Goal: Task Accomplishment & Management: Manage account settings

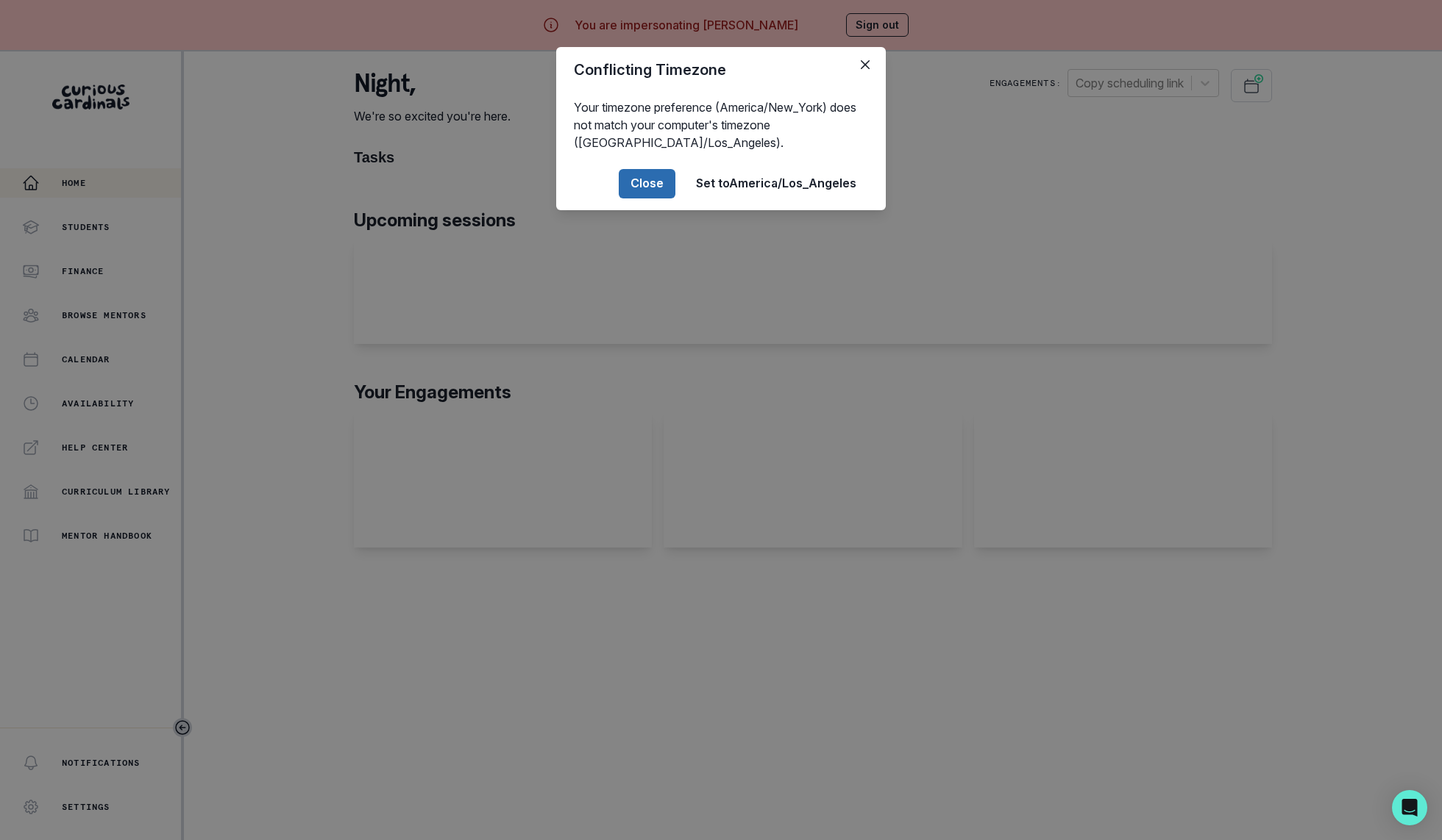
click at [649, 183] on button "Close" at bounding box center [646, 183] width 57 height 30
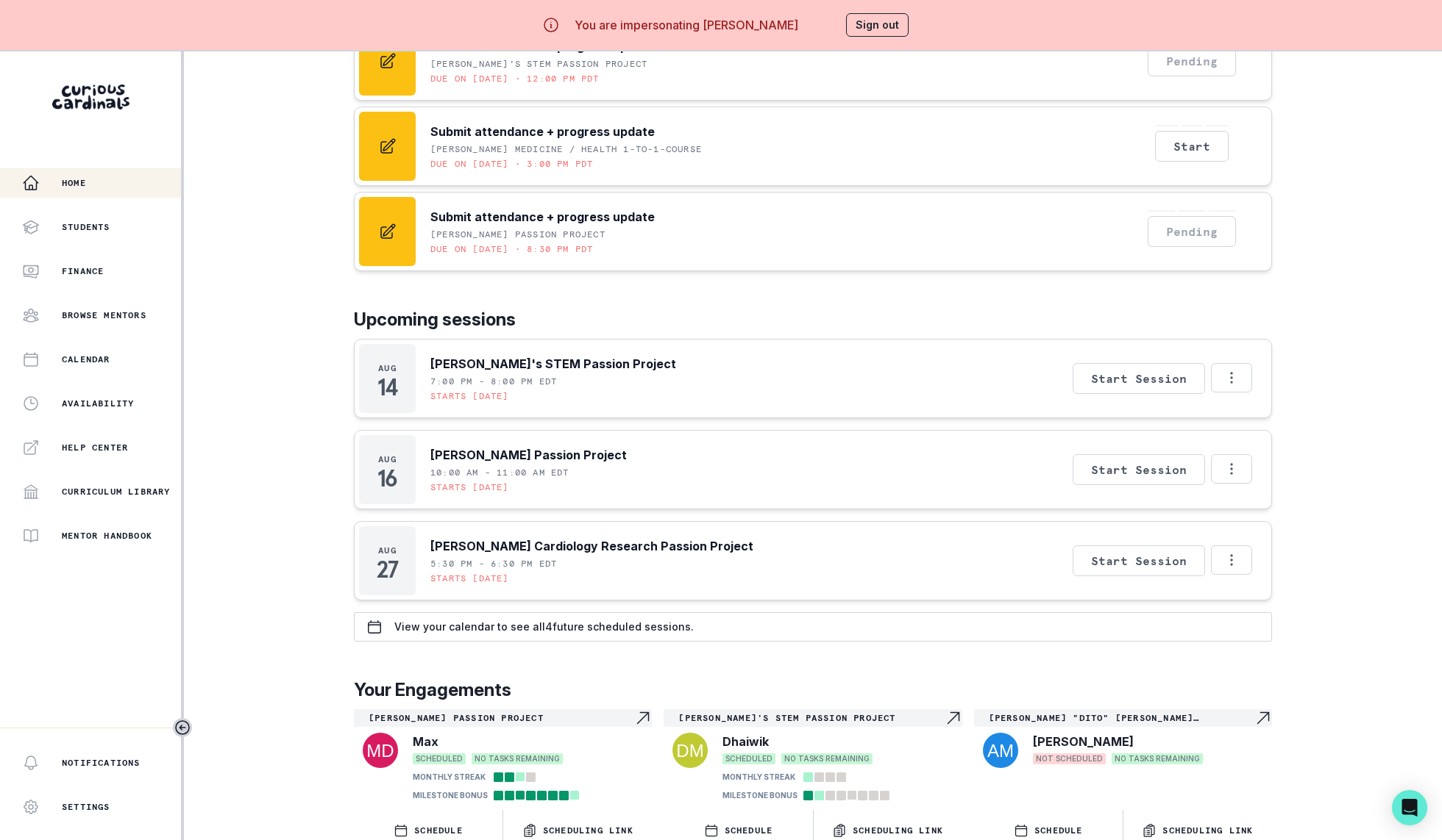
scroll to position [565, 0]
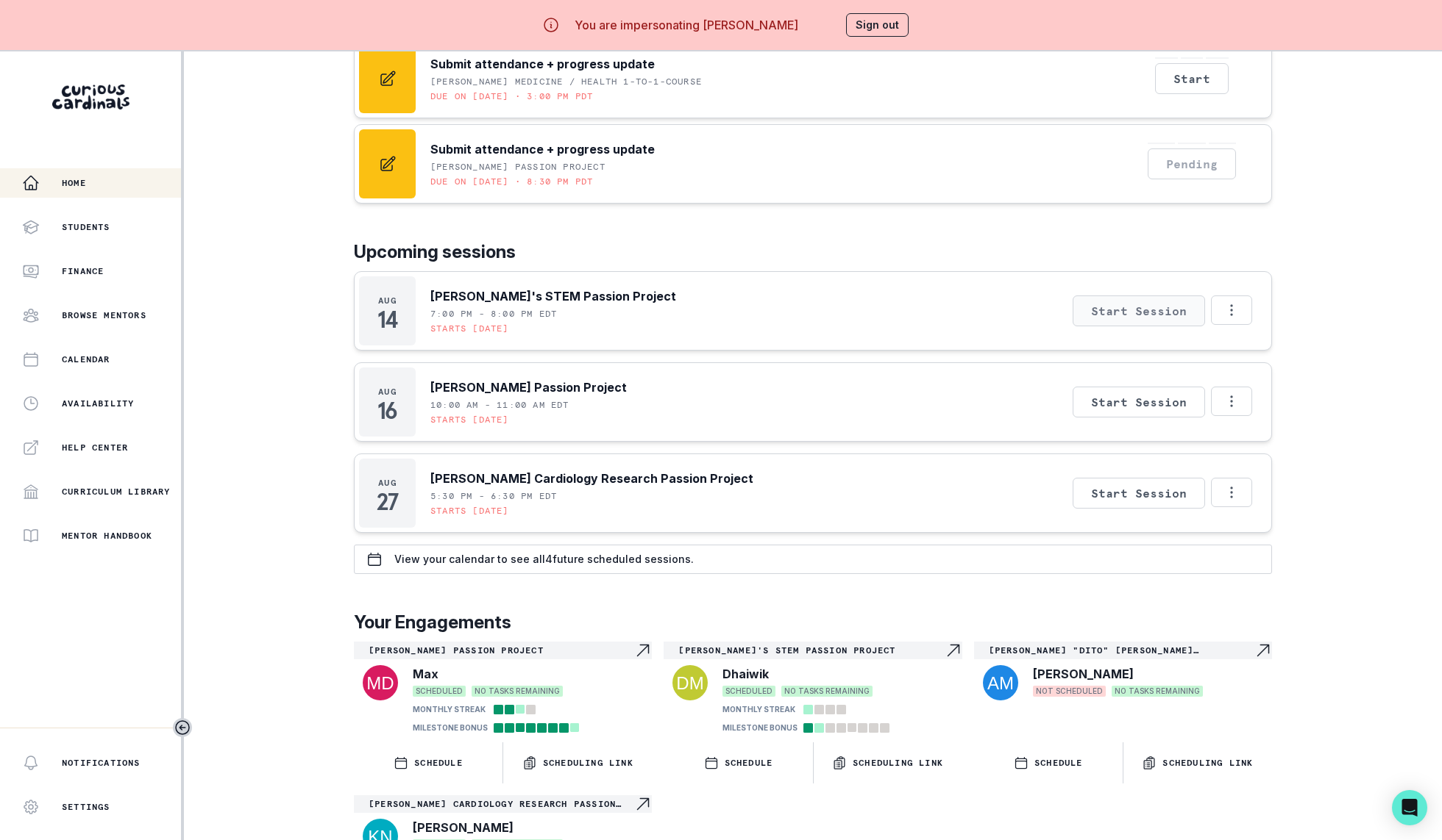
click at [1164, 312] on button "Start Session" at bounding box center [1139, 311] width 132 height 31
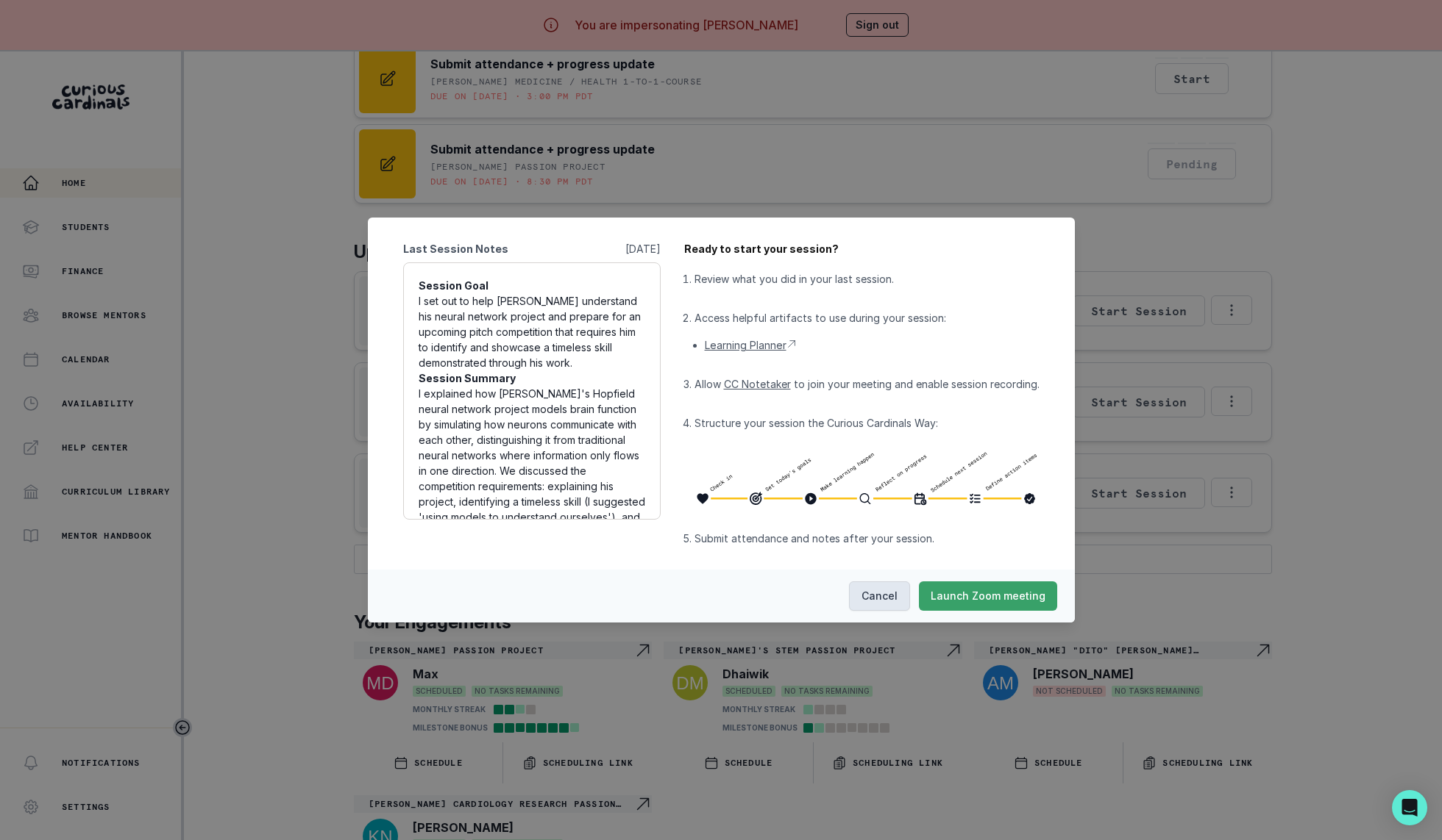
click at [884, 594] on button "Cancel" at bounding box center [879, 596] width 61 height 30
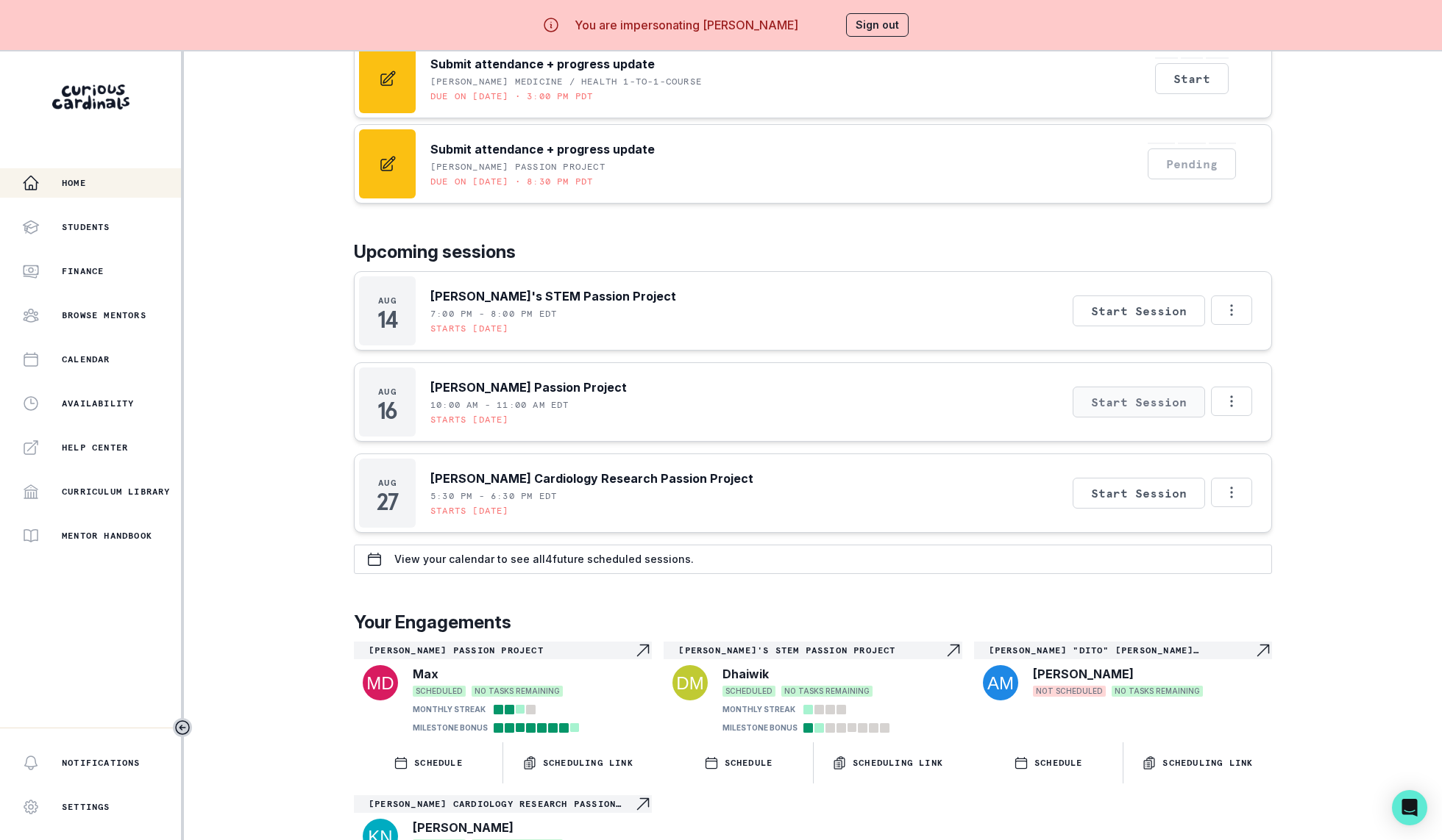
click at [1138, 402] on button "Start Session" at bounding box center [1139, 402] width 132 height 31
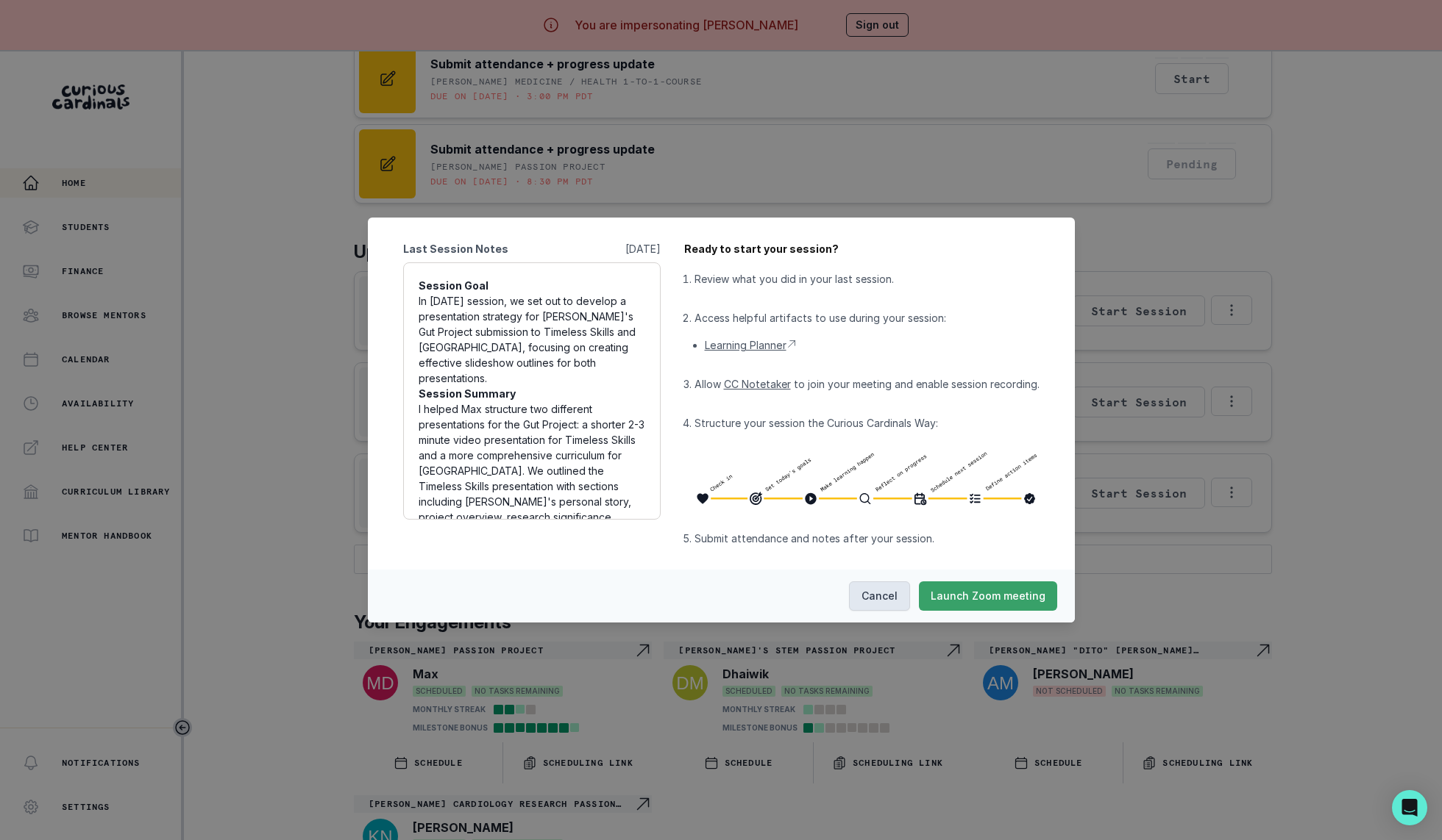
click at [868, 601] on button "Cancel" at bounding box center [879, 596] width 61 height 30
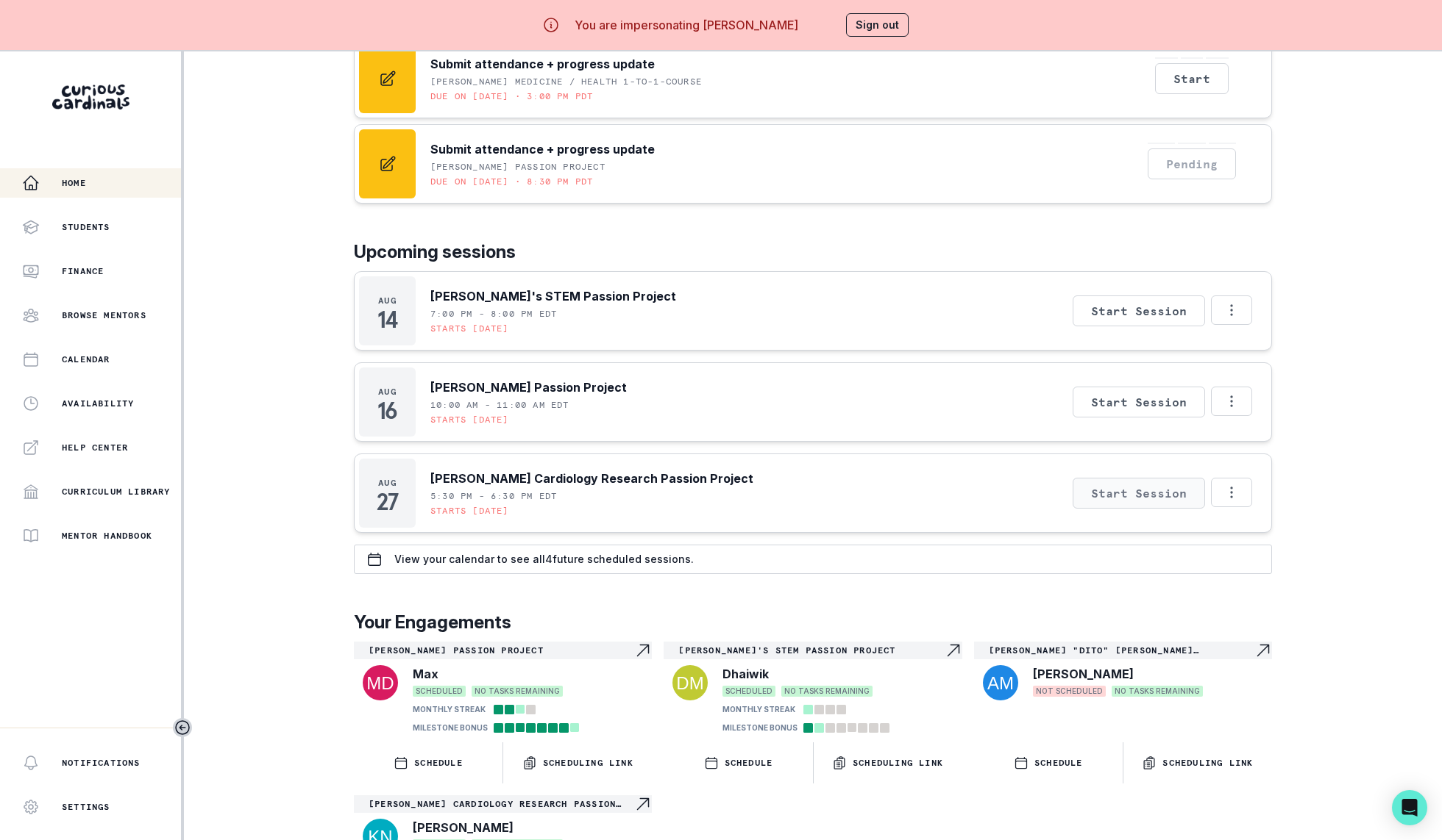
click at [1152, 485] on button "Start Session" at bounding box center [1139, 494] width 132 height 31
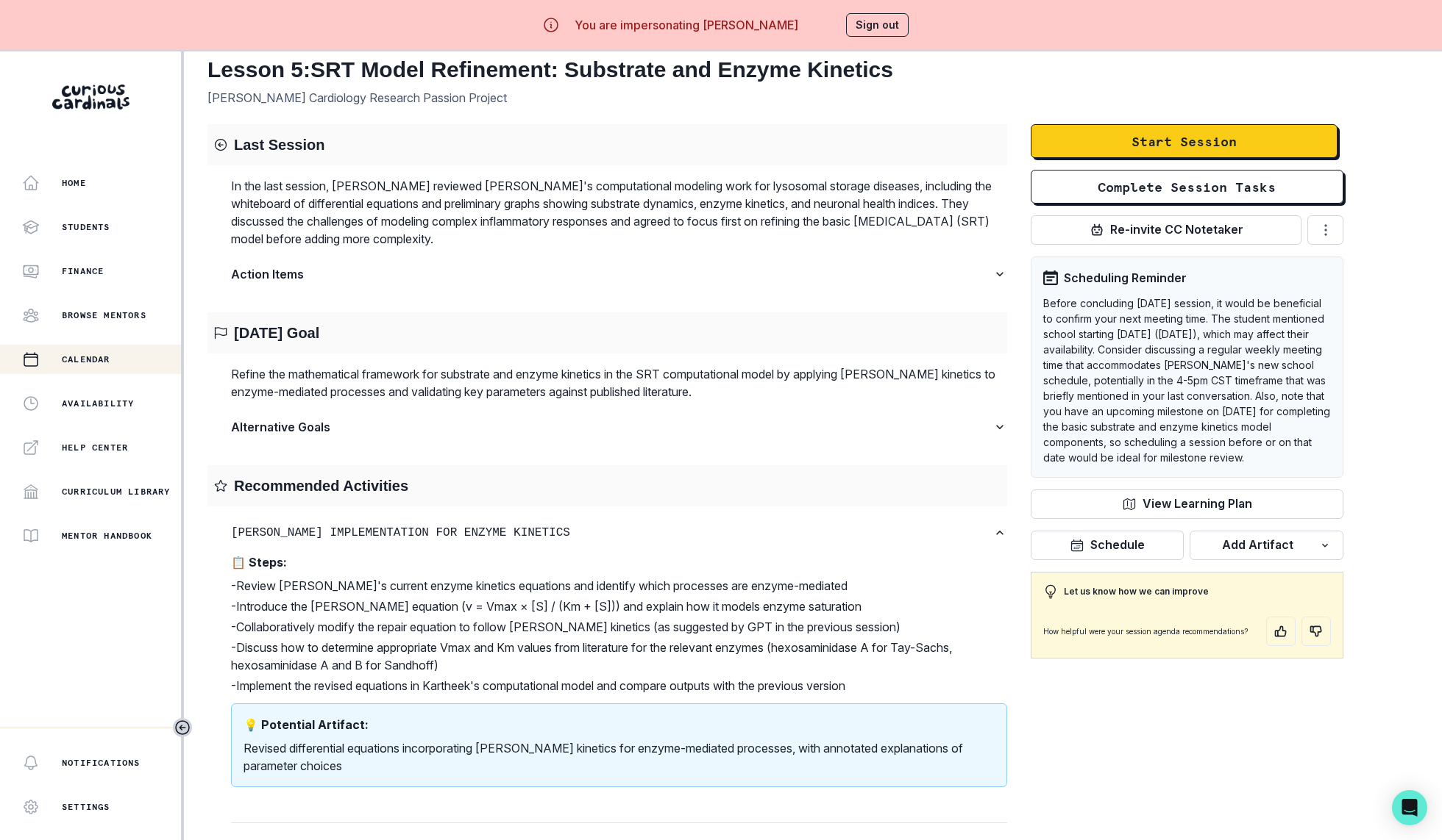
scroll to position [92, 0]
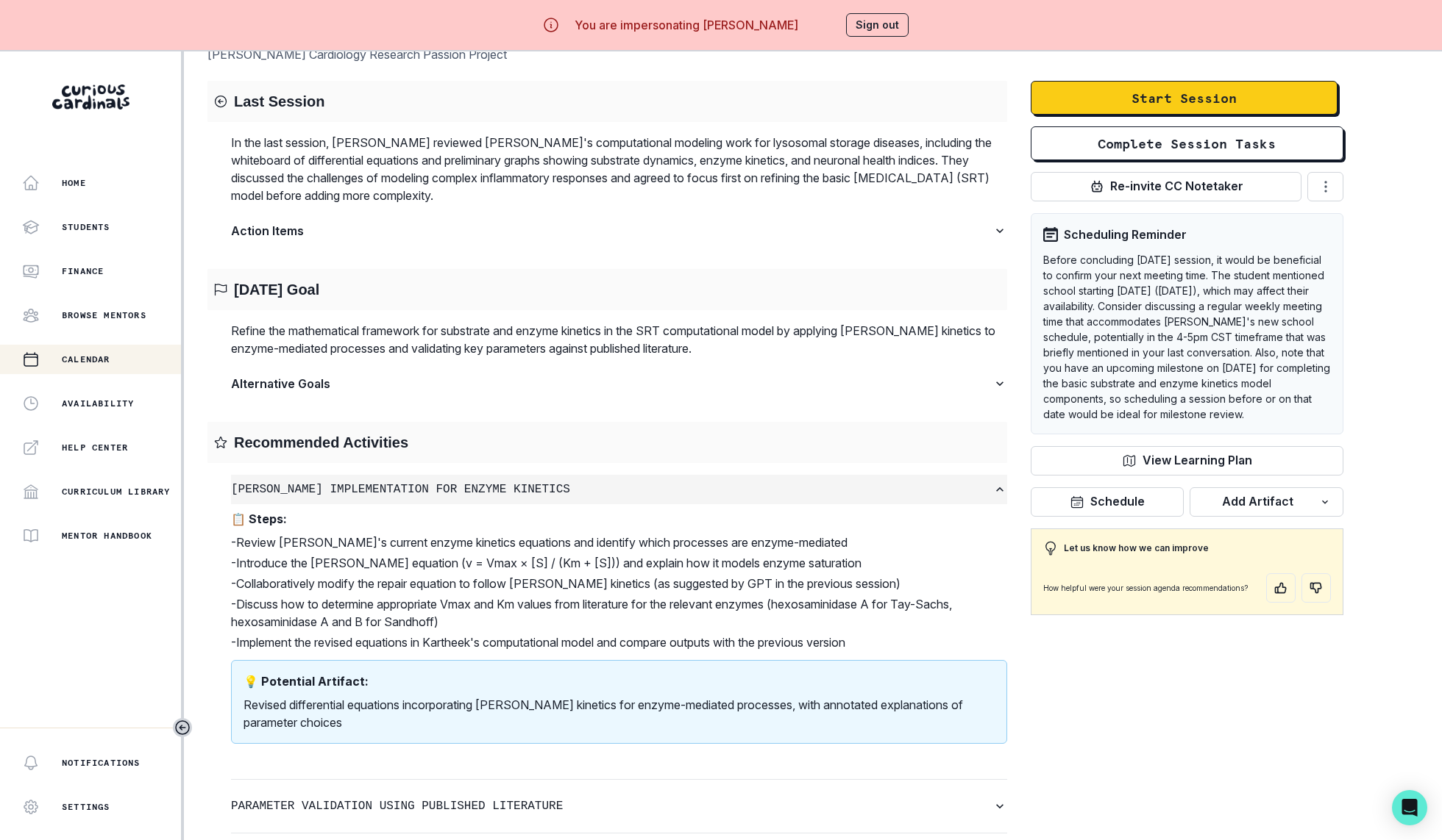
click at [802, 479] on button "[PERSON_NAME] Implementation for Enzyme Kinetics" at bounding box center [619, 489] width 776 height 30
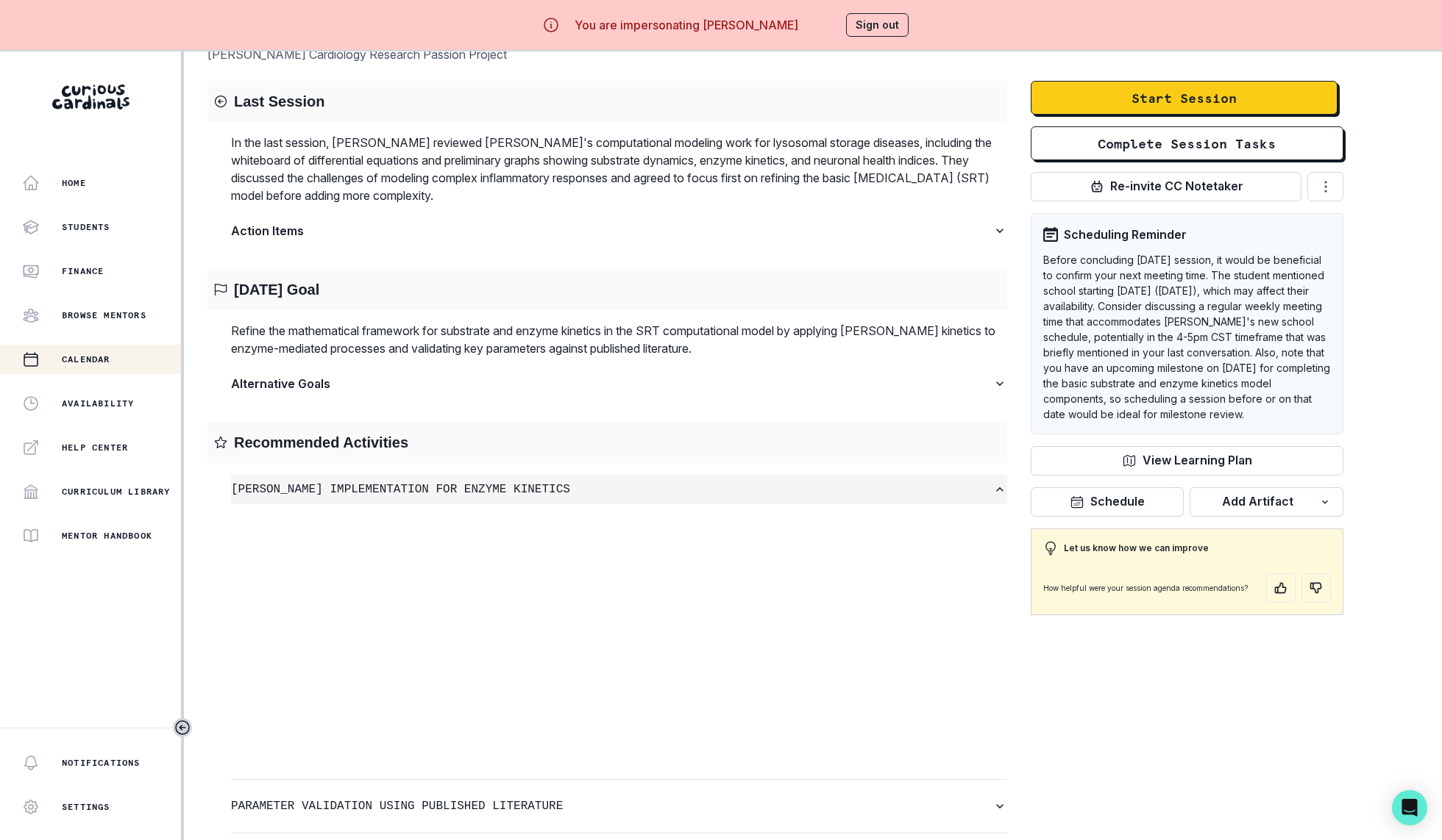
scroll to position [0, 0]
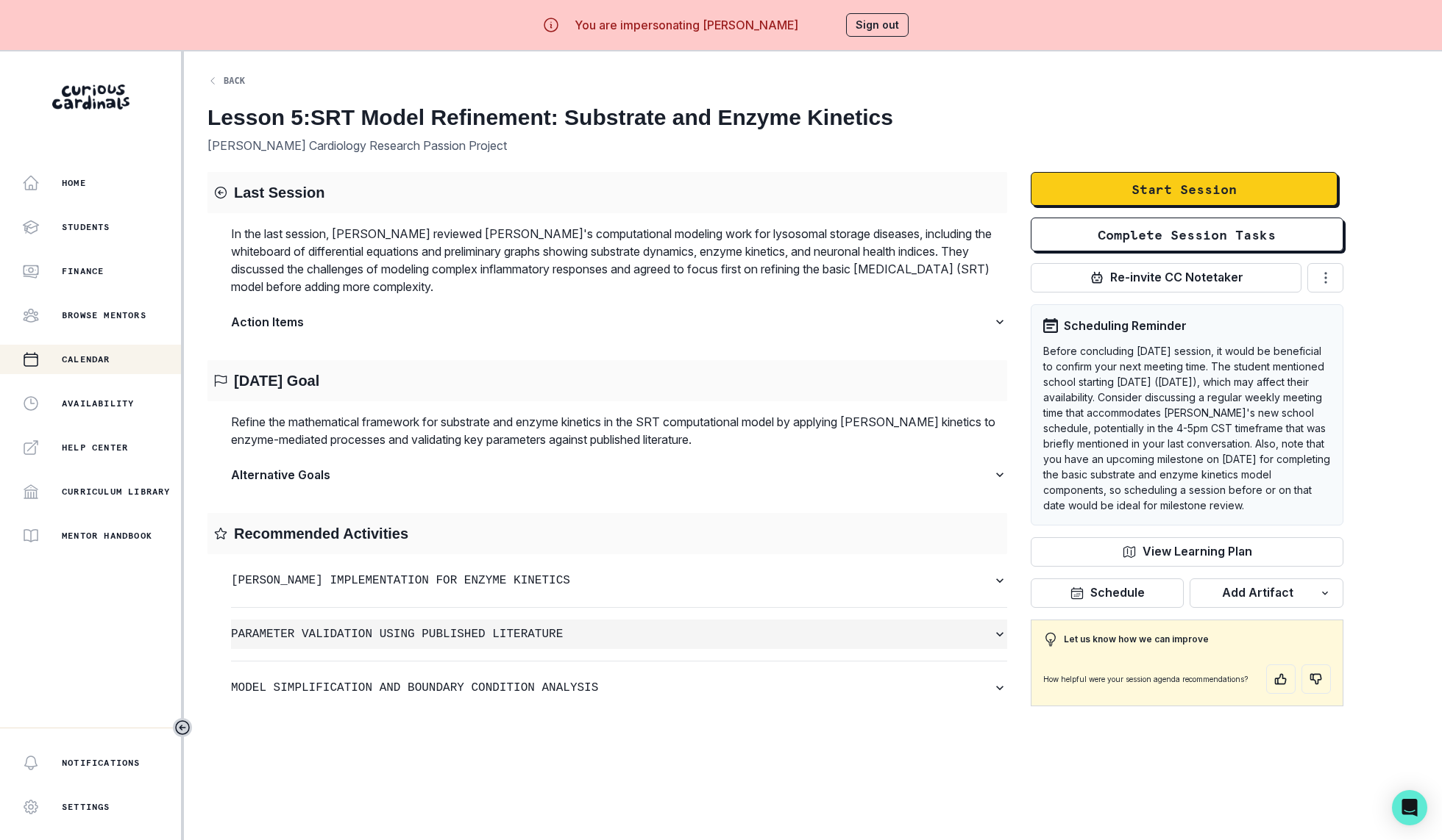
click at [755, 623] on button "Parameter Validation Using Published Literature" at bounding box center [619, 634] width 776 height 30
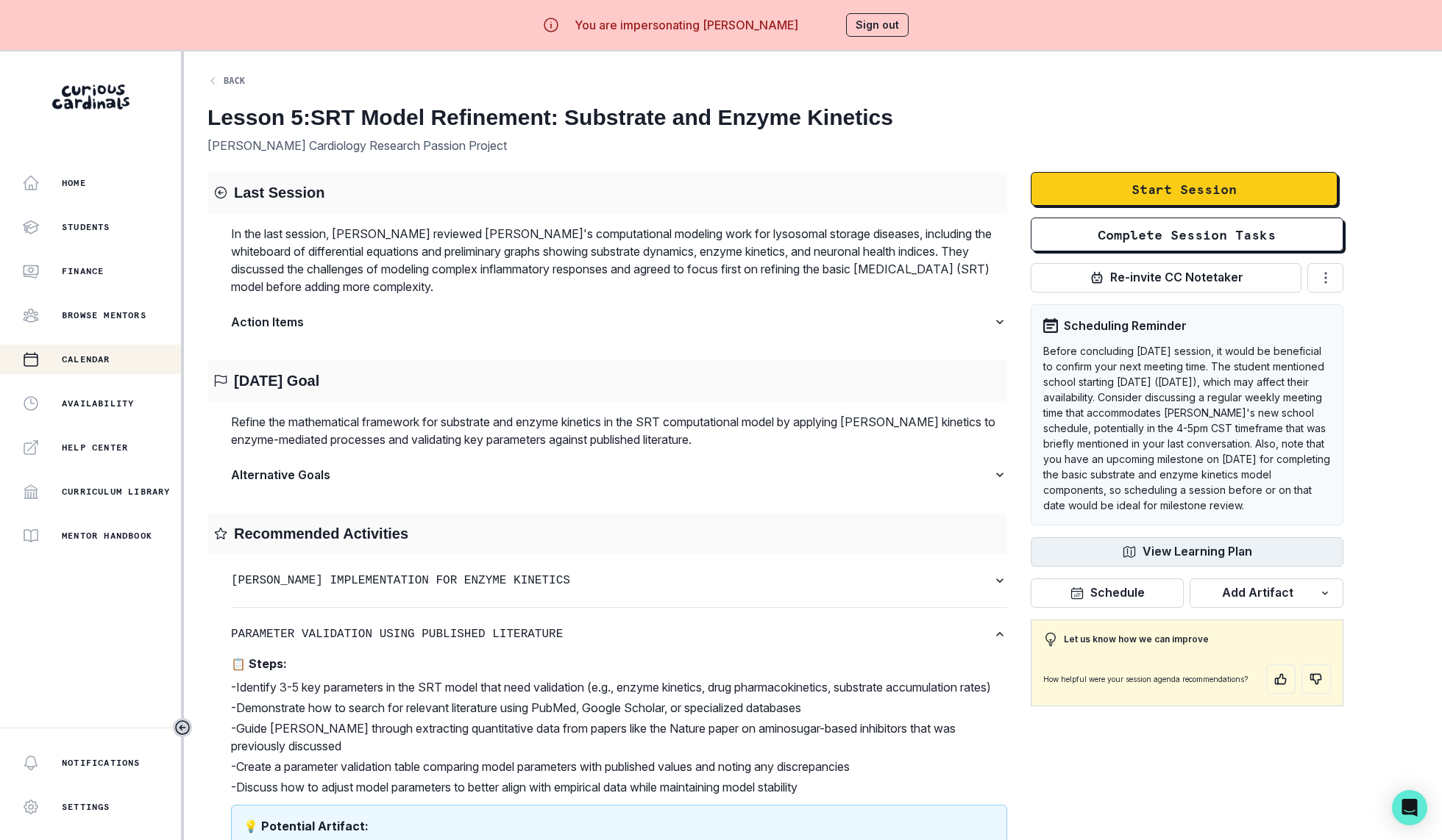
click at [1187, 559] on button "View Learning Plan" at bounding box center [1187, 552] width 312 height 30
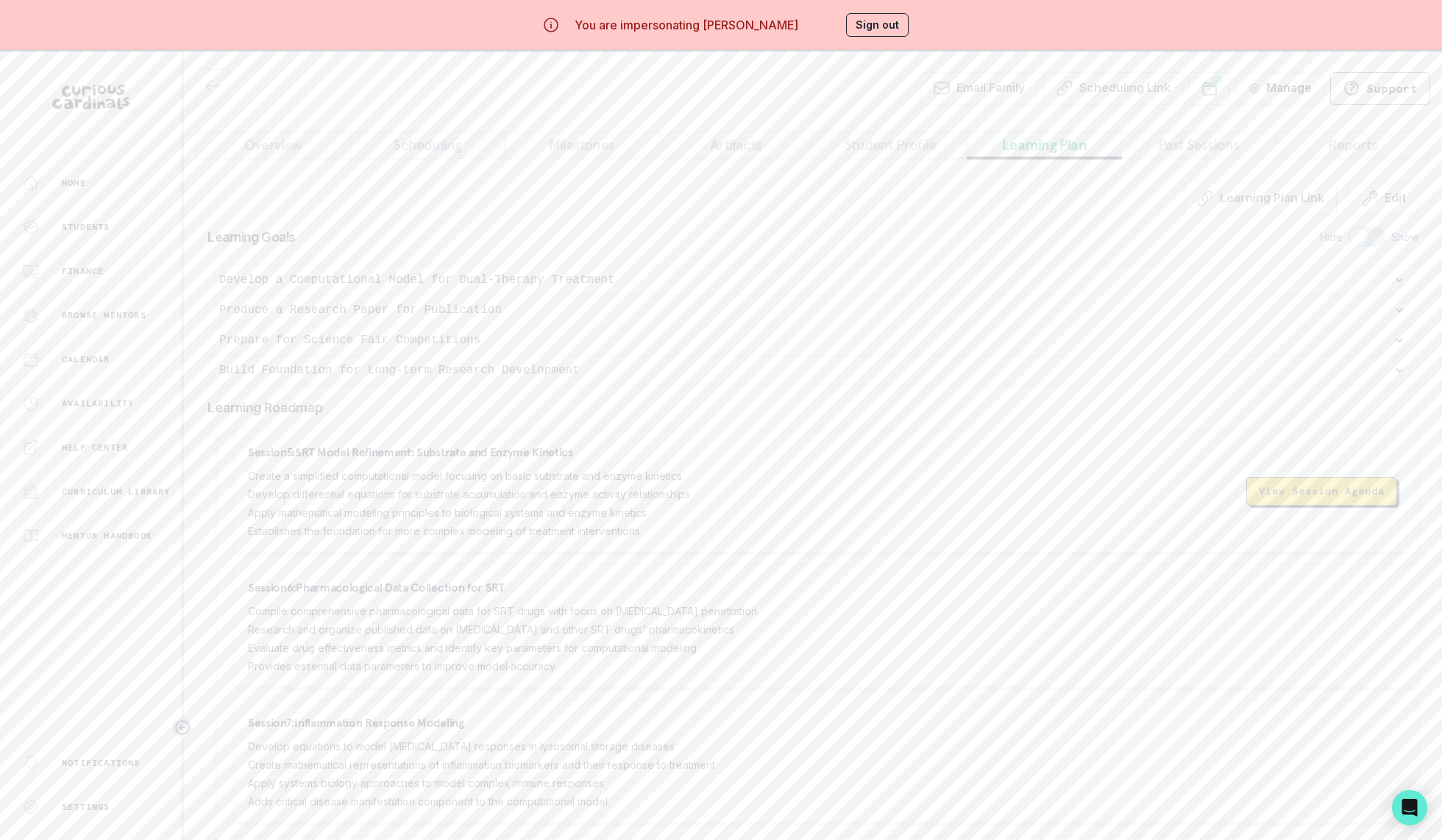
click at [1362, 249] on div "Learning Goals Hide Show Develop a Computational Model for Dual-Therapy Treatme…" at bounding box center [813, 306] width 1211 height 160
click at [1363, 242] on span at bounding box center [1358, 237] width 18 height 18
click at [1349, 226] on input "checkbox" at bounding box center [1348, 226] width 1 height 1
checkbox input "true"
click at [1366, 230] on button "View Session Agenda" at bounding box center [1322, 241] width 151 height 29
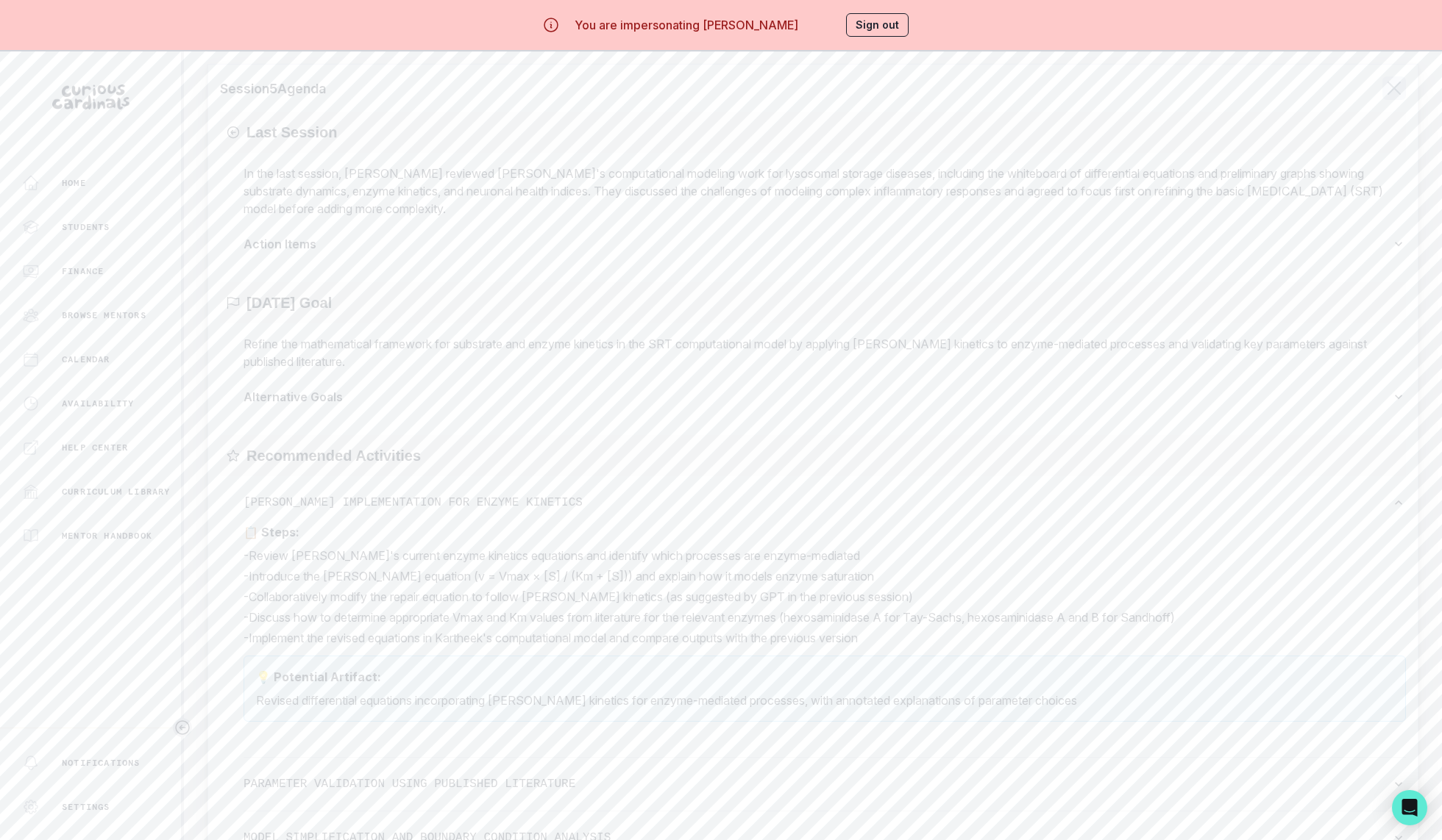
click at [1404, 87] on icon "button" at bounding box center [1394, 88] width 23 height 23
click at [885, 31] on button "Sign out" at bounding box center [877, 25] width 63 height 23
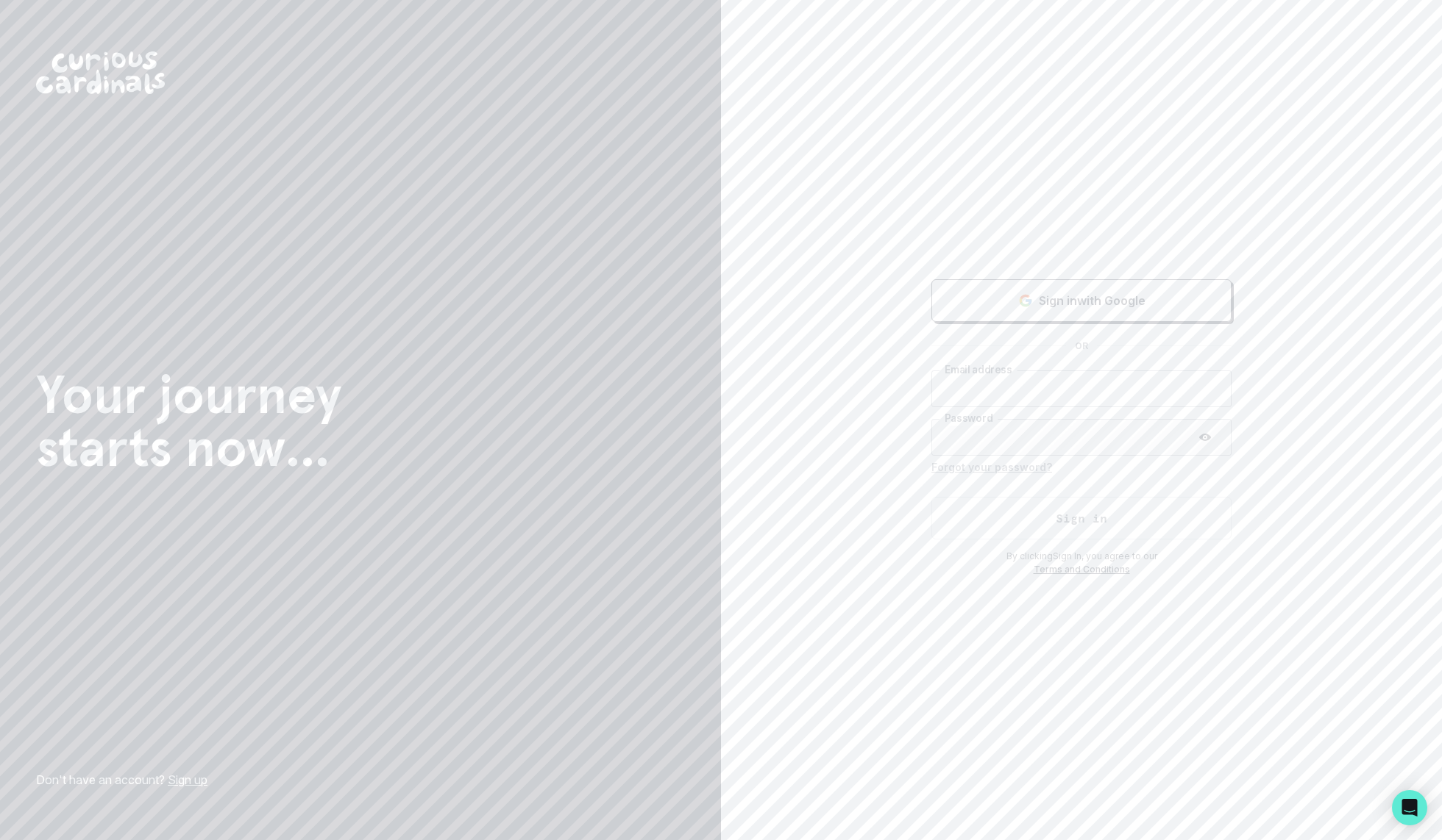
type input "[PERSON_NAME][EMAIL_ADDRESS][DOMAIN_NAME]"
click at [975, 498] on button "Sign in" at bounding box center [1081, 519] width 300 height 43
